Goal: Task Accomplishment & Management: Complete application form

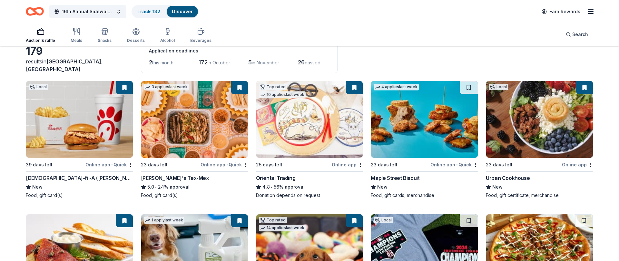
scroll to position [38, 0]
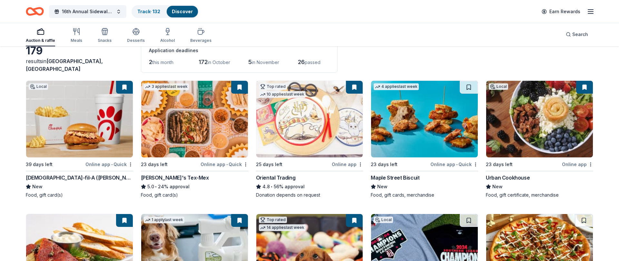
click at [79, 126] on img at bounding box center [79, 119] width 107 height 77
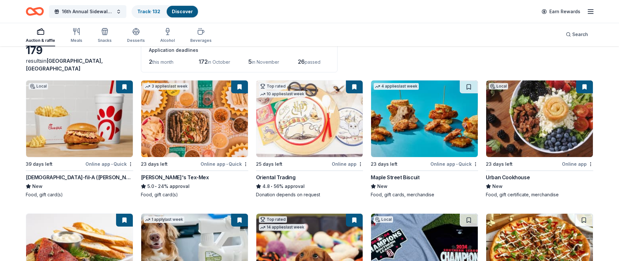
click at [185, 122] on img at bounding box center [194, 119] width 107 height 77
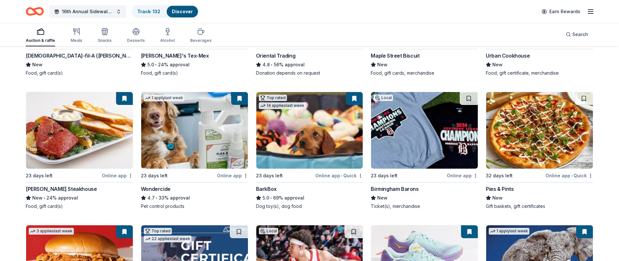
scroll to position [159, 0]
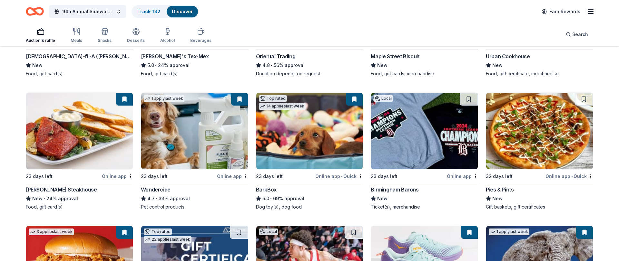
click at [127, 99] on button at bounding box center [124, 99] width 17 height 13
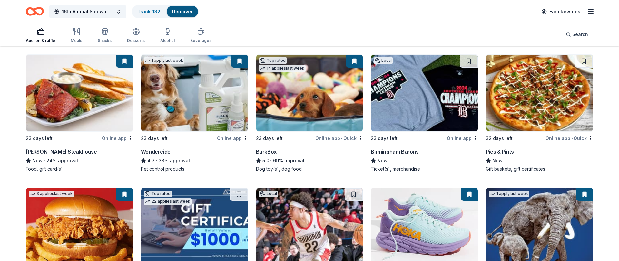
scroll to position [198, 0]
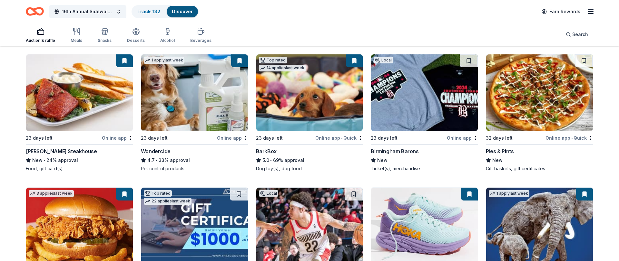
click at [300, 101] on img at bounding box center [309, 92] width 107 height 77
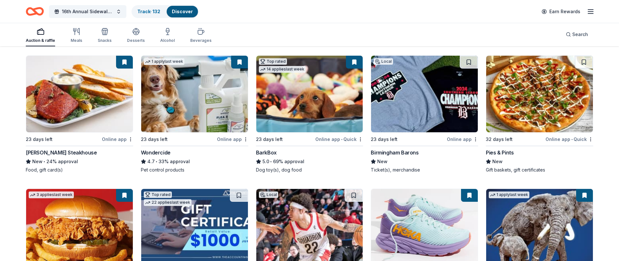
click at [436, 96] on img at bounding box center [424, 94] width 107 height 77
click at [103, 98] on img at bounding box center [79, 94] width 107 height 77
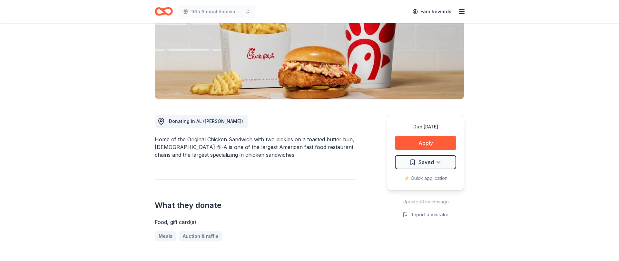
scroll to position [102, 0]
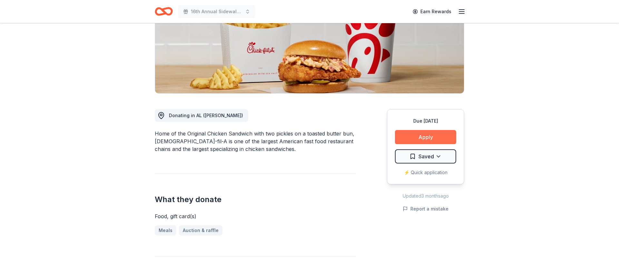
click at [441, 136] on button "Apply" at bounding box center [425, 137] width 61 height 14
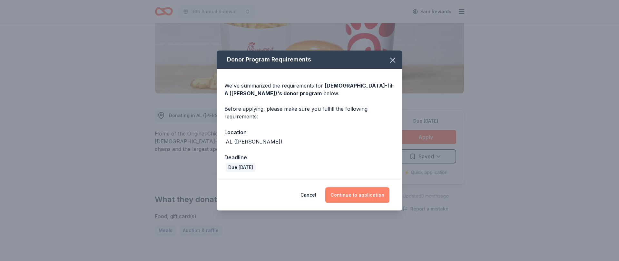
click at [351, 197] on button "Continue to application" at bounding box center [357, 195] width 64 height 15
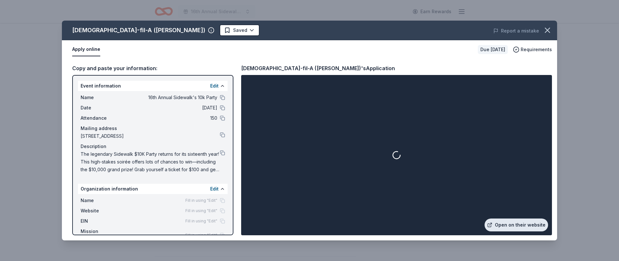
click at [517, 225] on link "Open on their website" at bounding box center [515, 225] width 63 height 13
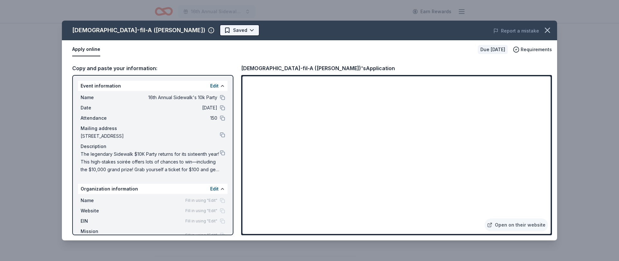
scroll to position [0, 0]
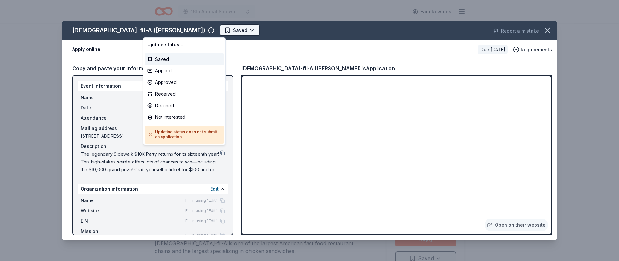
click at [160, 30] on html "16th Annual Sidewalk's 10k Party Earn Rewards Due in 39 days Share Chick-fil-A …" at bounding box center [309, 130] width 619 height 261
click at [191, 73] on div "Applied" at bounding box center [184, 71] width 79 height 12
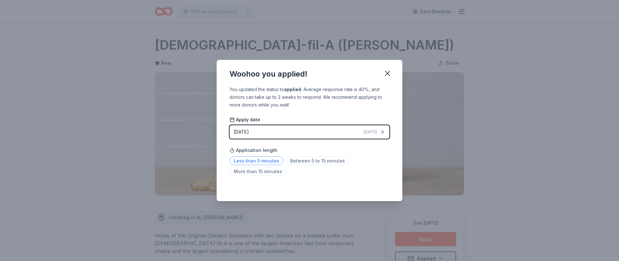
click at [268, 158] on span "Less than 5 minutes" at bounding box center [256, 161] width 54 height 9
click at [126, 159] on div "Woohoo you applied! You updated the status to applied . Average response rate i…" at bounding box center [309, 130] width 619 height 261
click at [388, 74] on icon "button" at bounding box center [387, 73] width 5 height 5
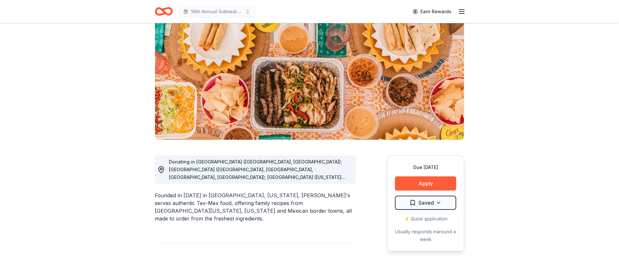
scroll to position [56, 0]
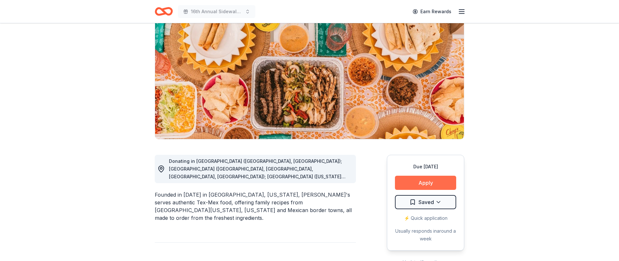
click at [442, 179] on button "Apply" at bounding box center [425, 183] width 61 height 14
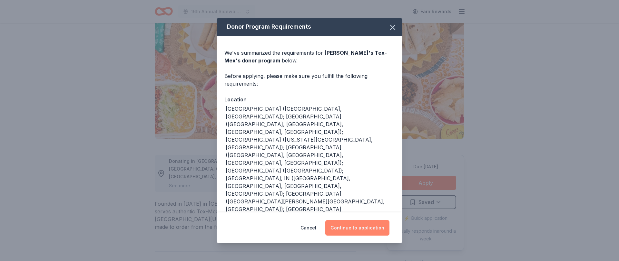
click at [358, 230] on button "Continue to application" at bounding box center [357, 227] width 64 height 15
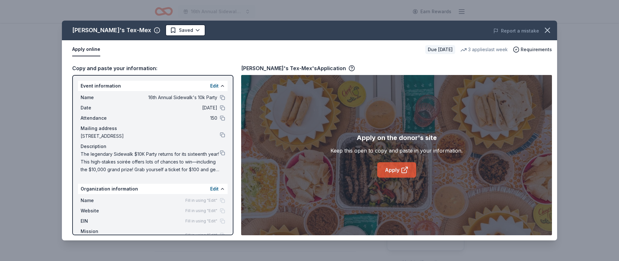
click at [388, 164] on link "Apply" at bounding box center [396, 169] width 39 height 15
click at [146, 32] on html "16th Annual Sidewalk's 10k Party Earn Rewards Due in 23 days Share Chuy's Tex-M…" at bounding box center [309, 130] width 619 height 261
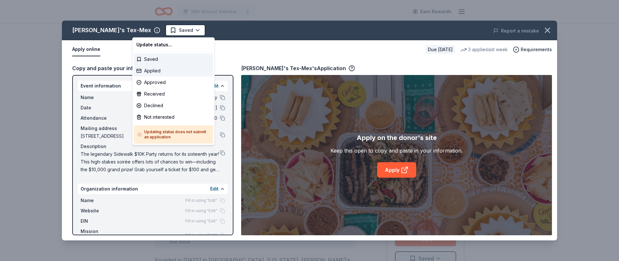
click at [174, 69] on div "Applied" at bounding box center [173, 71] width 79 height 12
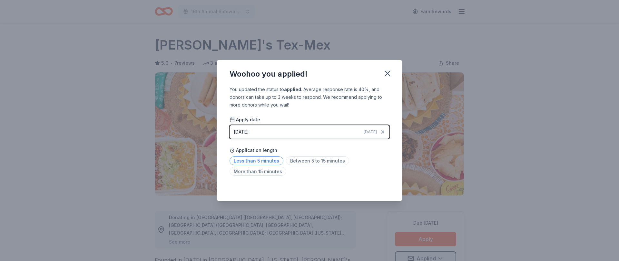
click at [255, 163] on span "Less than 5 minutes" at bounding box center [256, 161] width 54 height 9
click at [388, 73] on icon "button" at bounding box center [387, 73] width 5 height 5
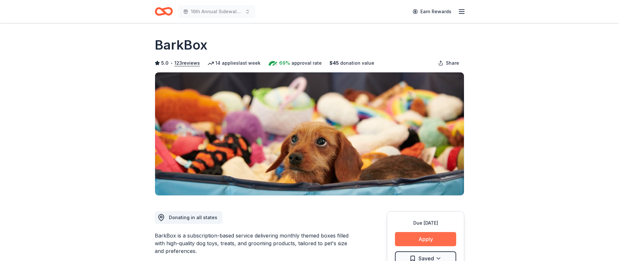
click at [432, 238] on button "Apply" at bounding box center [425, 239] width 61 height 14
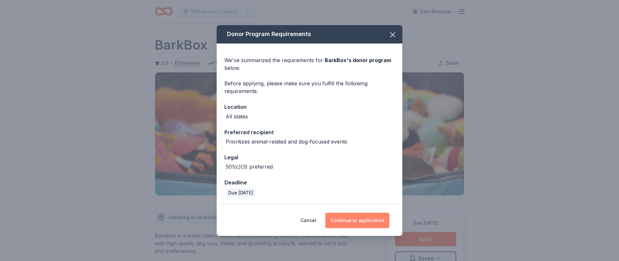
click at [370, 217] on button "Continue to application" at bounding box center [357, 220] width 64 height 15
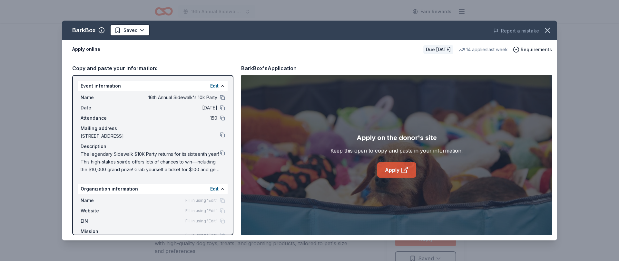
click at [387, 169] on link "Apply" at bounding box center [396, 169] width 39 height 15
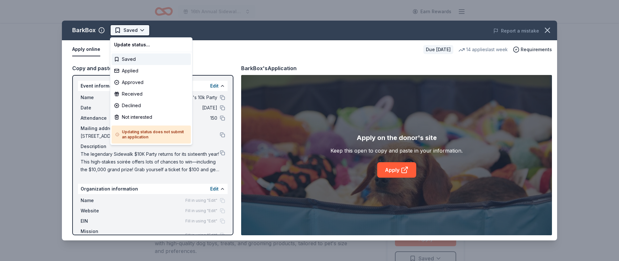
click at [123, 31] on html "16th Annual Sidewalk's 10k Party Earn Rewards Due in 23 days Share BarkBox 5.0 …" at bounding box center [309, 130] width 619 height 261
click at [149, 70] on div "Applied" at bounding box center [150, 71] width 79 height 12
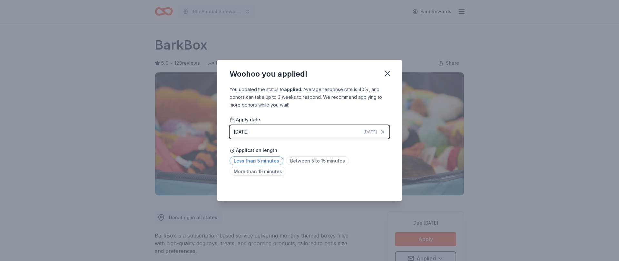
click at [248, 163] on span "Less than 5 minutes" at bounding box center [256, 161] width 54 height 9
click at [387, 78] on button "button" at bounding box center [387, 73] width 14 height 14
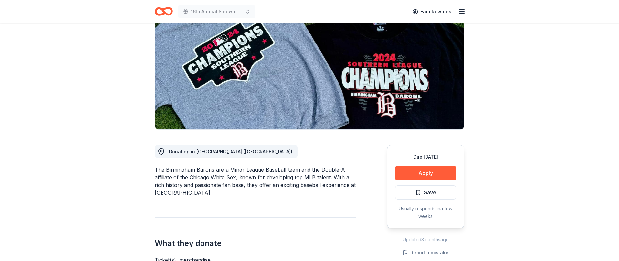
scroll to position [67, 0]
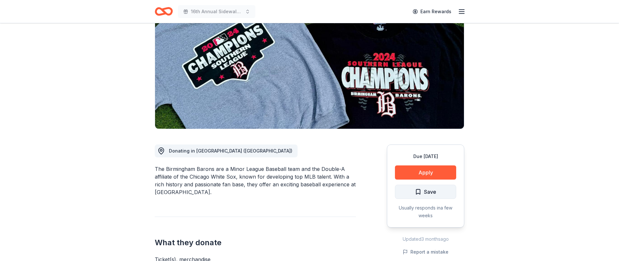
click at [434, 191] on span "Save" at bounding box center [430, 192] width 12 height 8
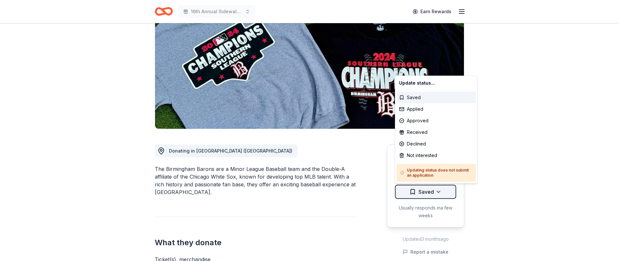
click at [423, 194] on html "16th Annual Sidewalk's 10k Party Earn Rewards Due in 23 days Share Birmingham B…" at bounding box center [309, 63] width 619 height 261
click at [407, 111] on div "Applied" at bounding box center [435, 109] width 79 height 12
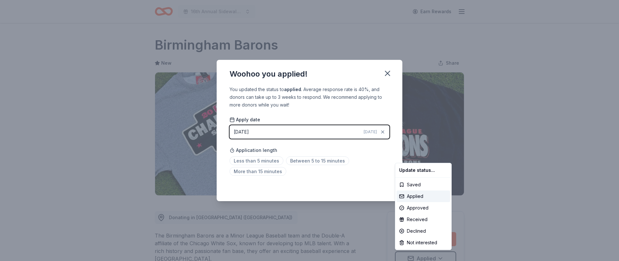
click at [260, 161] on html "16th Annual Sidewalk's 10k Party Earn Rewards Due in 23 days Share Birmingham B…" at bounding box center [309, 130] width 619 height 261
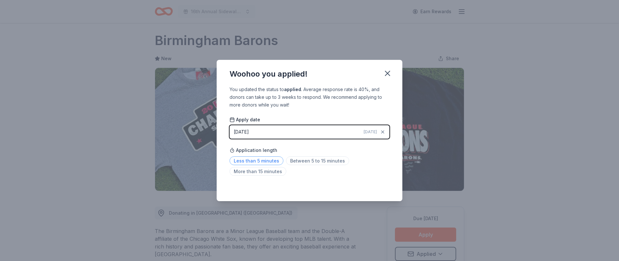
click at [267, 160] on span "Less than 5 minutes" at bounding box center [256, 161] width 54 height 9
click at [518, 133] on div "Woohoo you applied! You updated the status to applied . Average response rate i…" at bounding box center [309, 130] width 619 height 261
click at [385, 75] on icon "button" at bounding box center [387, 73] width 9 height 9
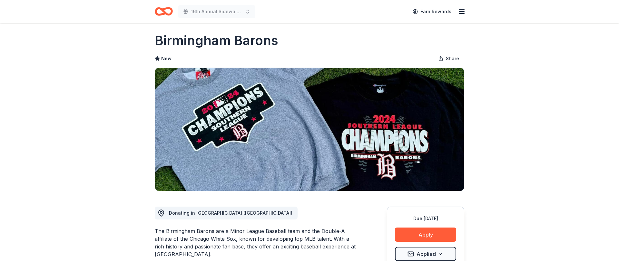
scroll to position [6, 0]
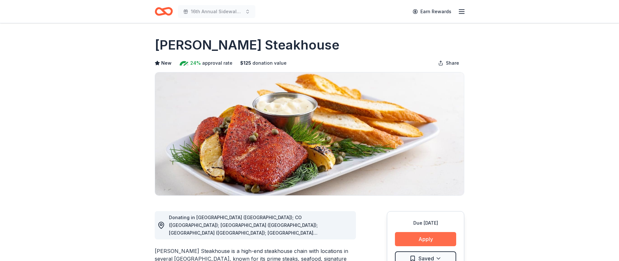
click at [442, 242] on button "Apply" at bounding box center [425, 239] width 61 height 14
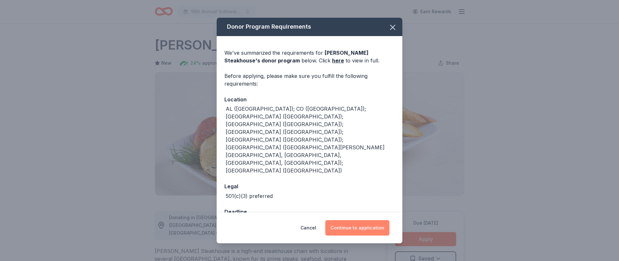
click at [371, 220] on button "Continue to application" at bounding box center [357, 227] width 64 height 15
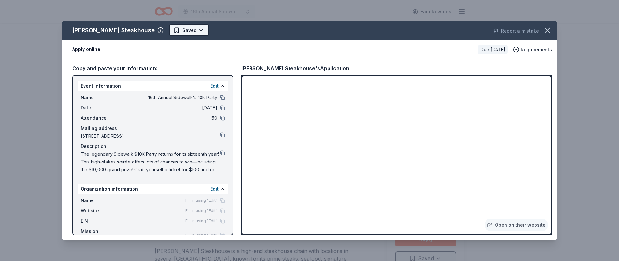
click at [180, 32] on html "16th Annual Sidewalk's 10k Party Earn Rewards Due [DATE] Share [PERSON_NAME] St…" at bounding box center [309, 130] width 619 height 261
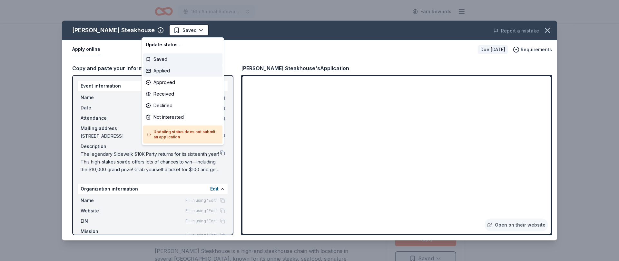
click at [178, 70] on div "Applied" at bounding box center [182, 71] width 79 height 12
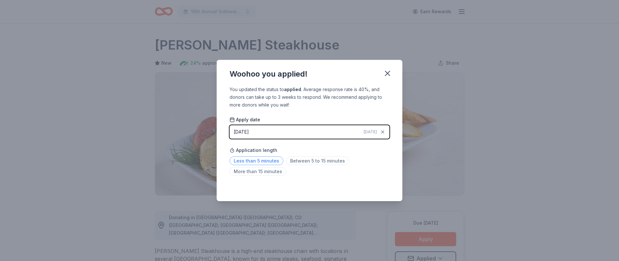
click at [248, 160] on span "Less than 5 minutes" at bounding box center [256, 161] width 54 height 9
click at [387, 76] on icon "button" at bounding box center [387, 73] width 9 height 9
